Goal: Transaction & Acquisition: Purchase product/service

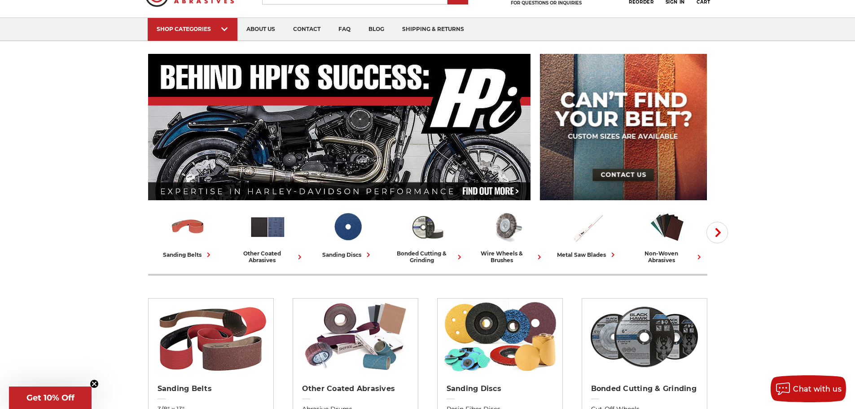
scroll to position [45, 0]
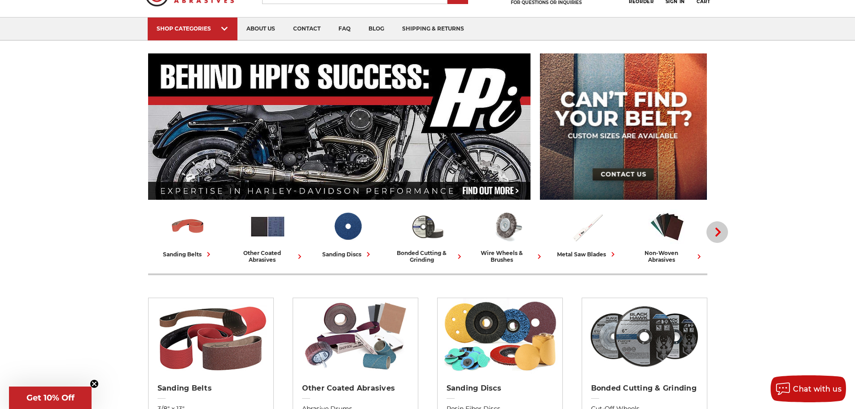
click at [714, 227] on button "Next" at bounding box center [717, 232] width 22 height 22
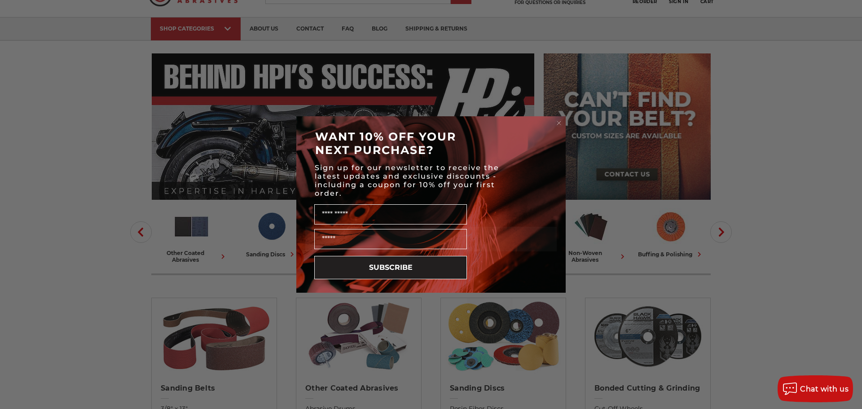
click at [559, 118] on form "WANT 10% OFF YOUR NEXT PURCHASE? Sign up for our newsletter to receive the late…" at bounding box center [430, 204] width 269 height 176
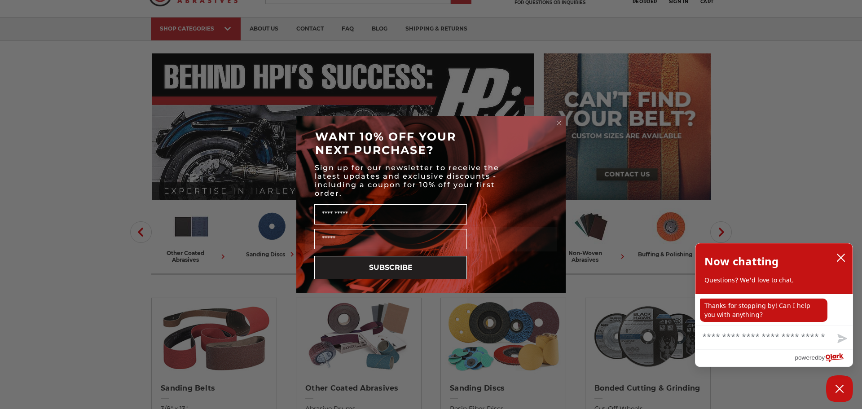
click at [558, 122] on circle "Close dialog" at bounding box center [559, 123] width 9 height 9
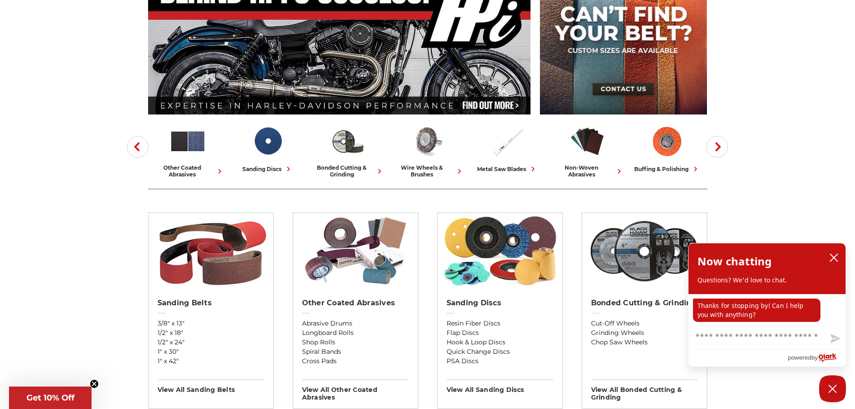
scroll to position [135, 0]
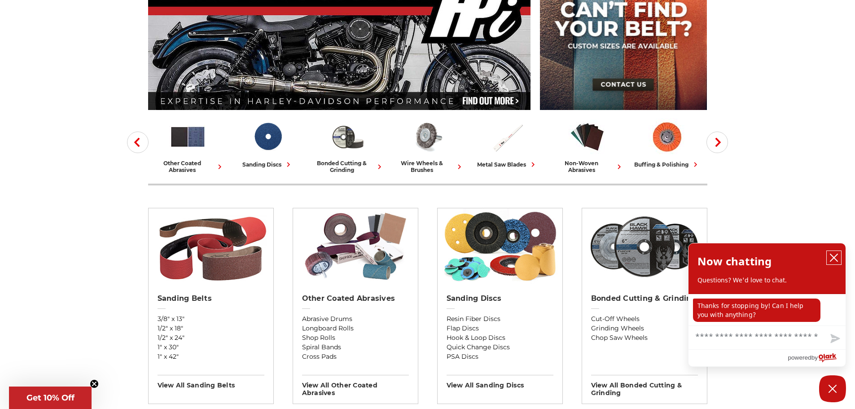
click at [834, 256] on icon "close chatbox" at bounding box center [833, 257] width 9 height 9
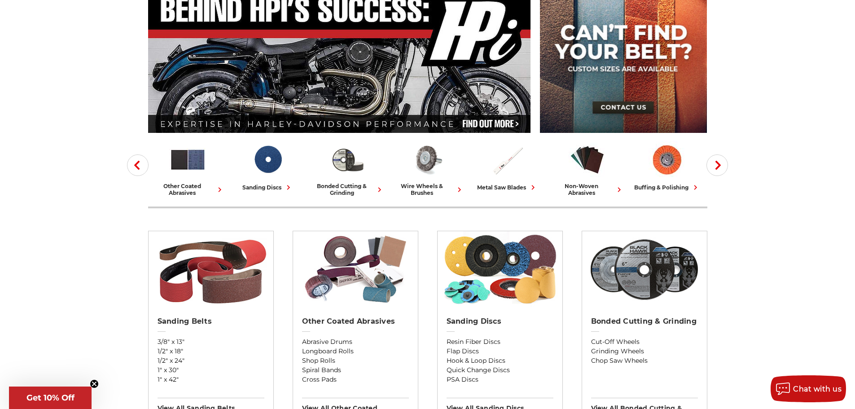
scroll to position [90, 0]
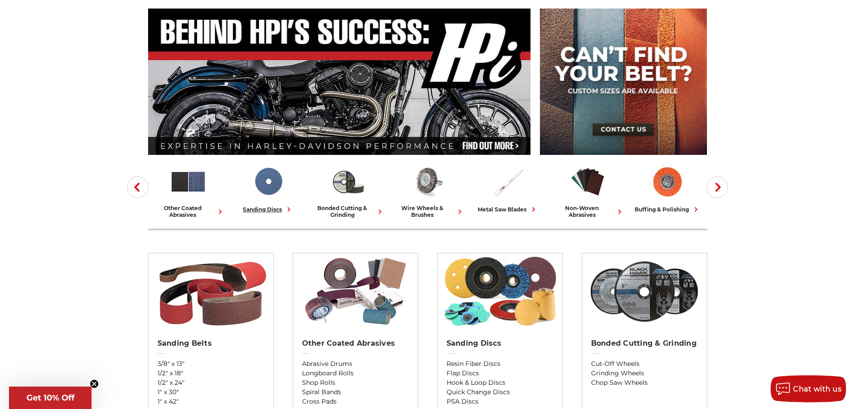
click at [266, 196] on img at bounding box center [267, 181] width 37 height 37
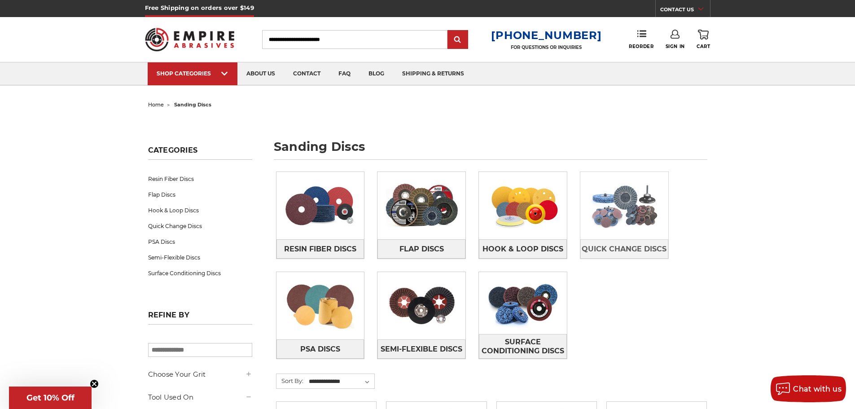
click at [626, 218] on img at bounding box center [624, 206] width 88 height 62
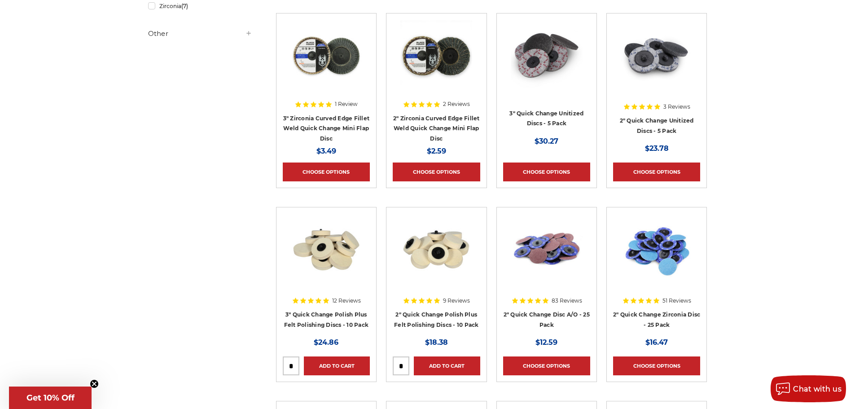
scroll to position [404, 0]
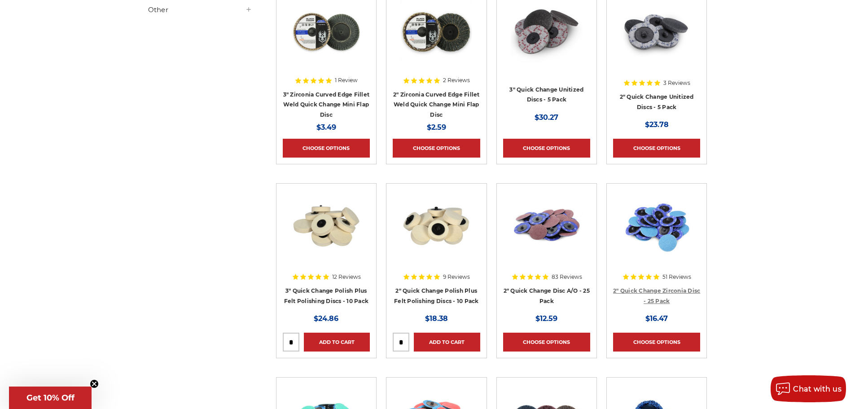
click at [648, 289] on link "2" Quick Change Zirconia Disc - 25 Pack" at bounding box center [656, 295] width 87 height 17
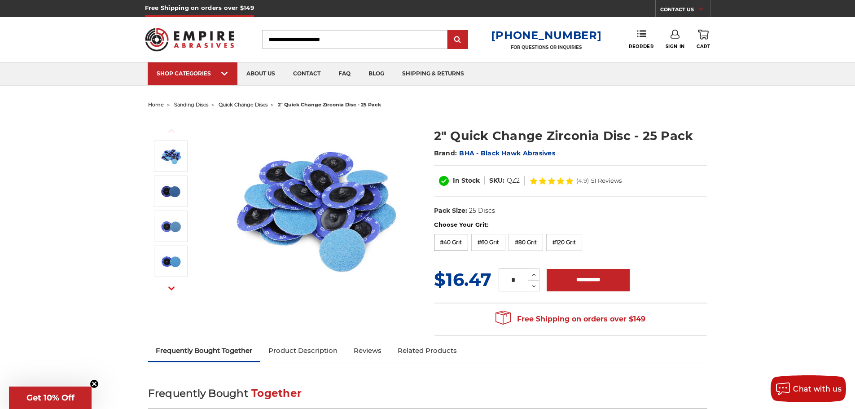
click at [454, 242] on label "#40 Grit" at bounding box center [451, 242] width 35 height 17
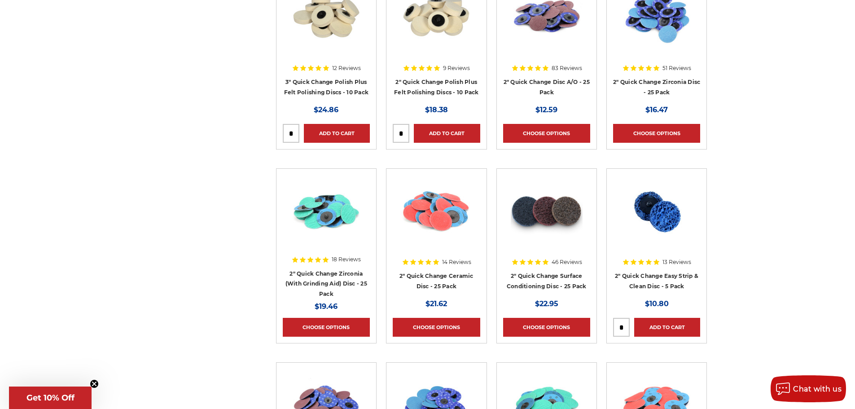
scroll to position [628, 0]
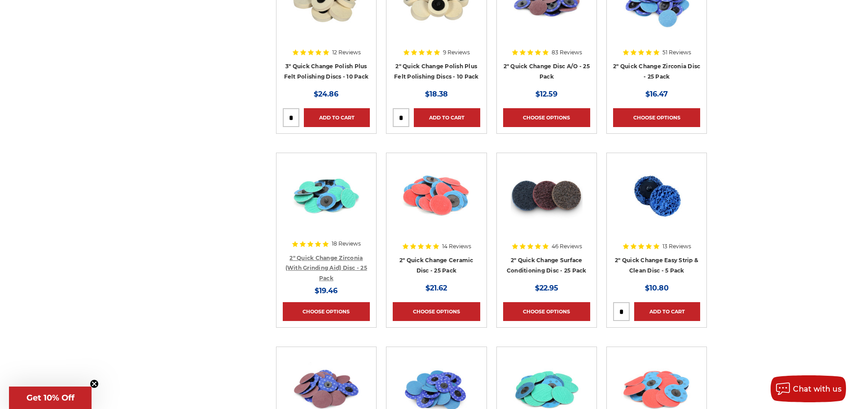
click at [323, 266] on link "2" Quick Change Zirconia (With Grinding Aid) Disc - 25 Pack" at bounding box center [326, 267] width 82 height 27
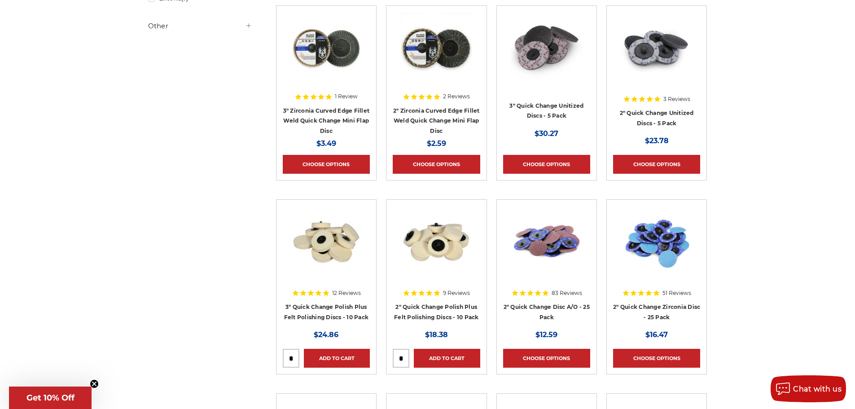
scroll to position [404, 0]
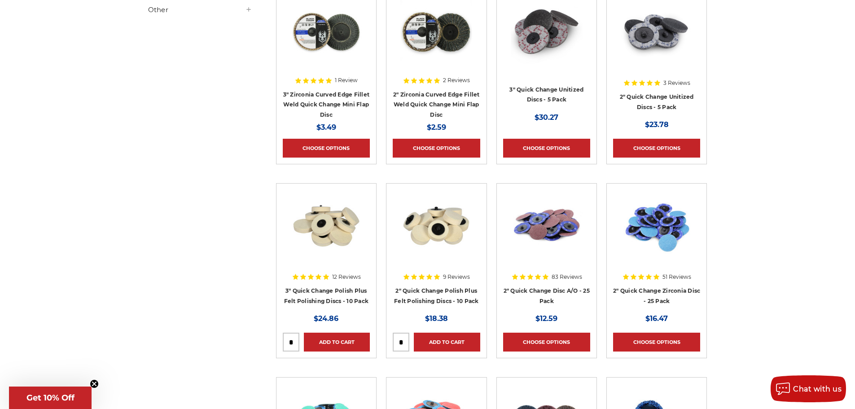
click at [541, 276] on div at bounding box center [546, 233] width 87 height 87
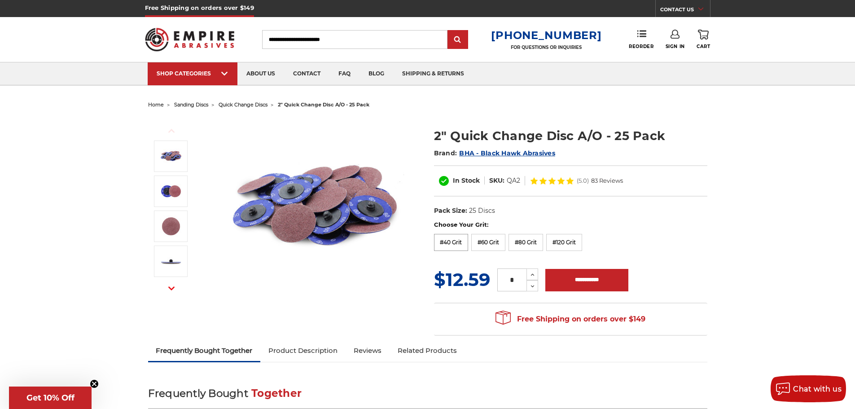
click at [451, 241] on label "#40 Grit" at bounding box center [451, 242] width 35 height 17
